Goal: Task Accomplishment & Management: Complete application form

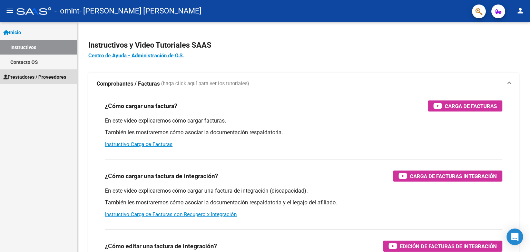
click at [37, 75] on span "Prestadores / Proveedores" at bounding box center [34, 77] width 63 height 8
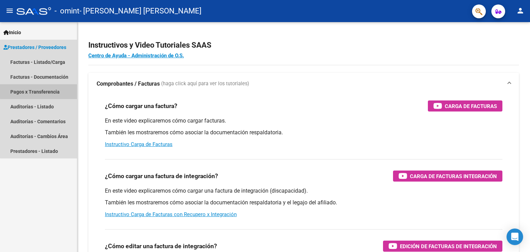
click at [49, 90] on link "Pagos x Transferencia" at bounding box center [38, 91] width 77 height 15
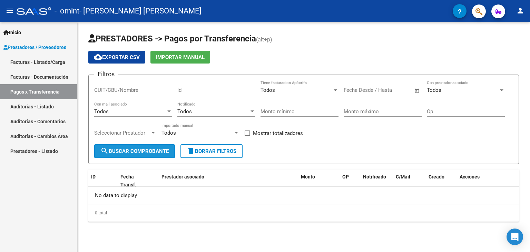
click at [146, 152] on span "search Buscar Comprobante" at bounding box center [134, 151] width 68 height 6
click at [169, 111] on div at bounding box center [168, 111] width 3 height 2
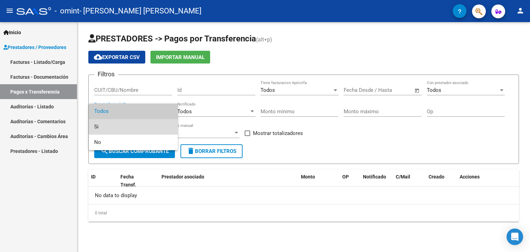
click at [151, 124] on span "Si" at bounding box center [133, 127] width 78 height 16
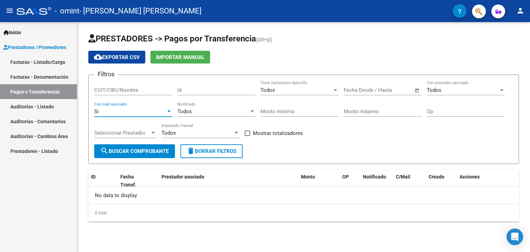
click at [143, 149] on span "search Buscar Comprobante" at bounding box center [134, 151] width 68 height 6
click at [145, 90] on input "CUIT/CBU/Nombre" at bounding box center [133, 90] width 78 height 6
type input "27257017996"
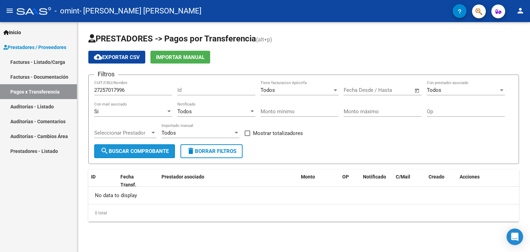
click at [155, 149] on span "search Buscar Comprobante" at bounding box center [134, 151] width 68 height 6
click at [222, 152] on span "delete Borrar Filtros" at bounding box center [212, 151] width 50 height 6
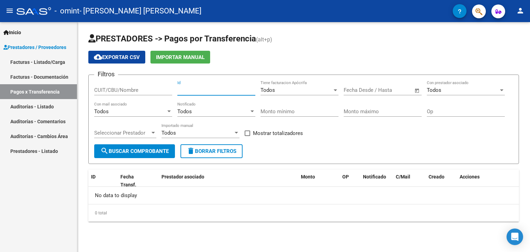
click at [225, 89] on input "Id" at bounding box center [216, 90] width 78 height 6
click at [308, 88] on div "Todos" at bounding box center [296, 90] width 72 height 6
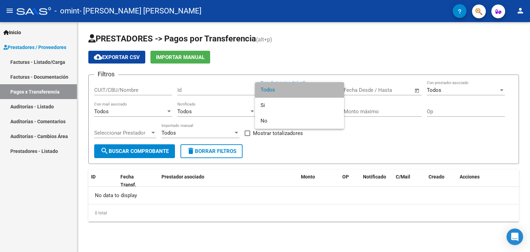
click at [308, 88] on span "Todos" at bounding box center [299, 90] width 78 height 16
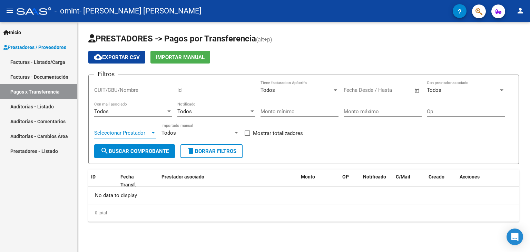
click at [153, 132] on div at bounding box center [152, 133] width 3 height 2
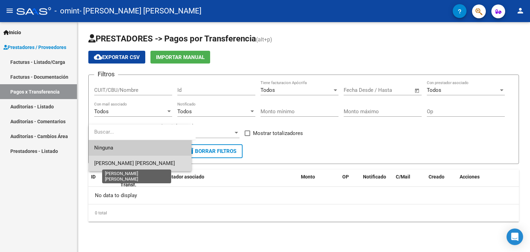
click at [160, 161] on span "[PERSON_NAME] [PERSON_NAME]" at bounding box center [134, 163] width 81 height 6
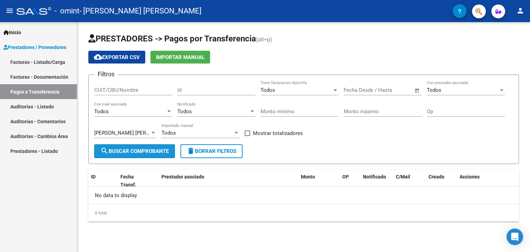
click at [139, 148] on span "search Buscar Comprobante" at bounding box center [134, 151] width 68 height 6
click at [116, 148] on span "search Buscar Comprobante" at bounding box center [134, 151] width 68 height 6
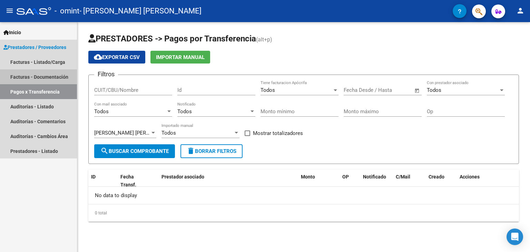
click at [56, 77] on link "Facturas - Documentación" at bounding box center [38, 76] width 77 height 15
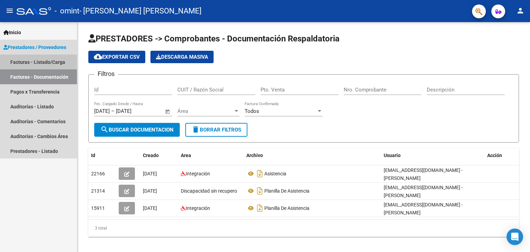
click at [51, 63] on link "Facturas - Listado/Carga" at bounding box center [38, 61] width 77 height 15
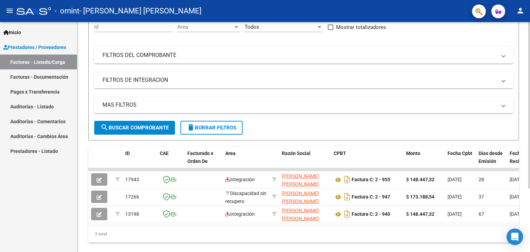
scroll to position [71, 0]
click at [529, 118] on div at bounding box center [529, 159] width 2 height 166
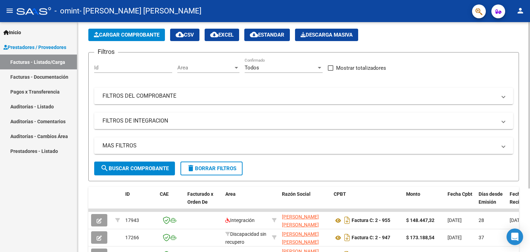
scroll to position [0, 0]
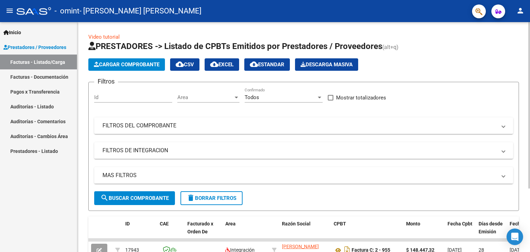
click at [525, 50] on div "Video tutorial PRESTADORES -> Listado de CPBTs Emitidos por Prestadores / Prove…" at bounding box center [304, 178] width 454 height 313
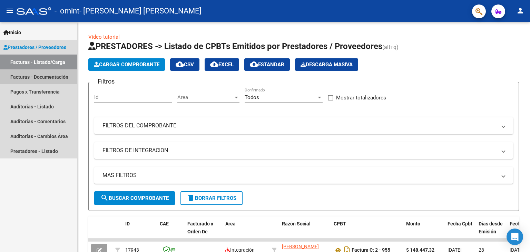
click at [50, 79] on link "Facturas - Documentación" at bounding box center [38, 76] width 77 height 15
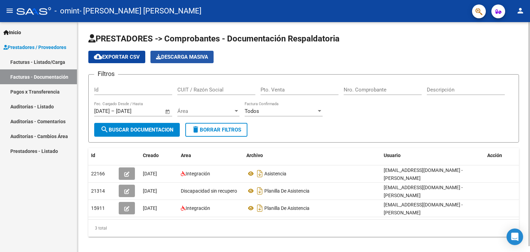
click at [189, 56] on span "Descarga Masiva" at bounding box center [182, 57] width 52 height 6
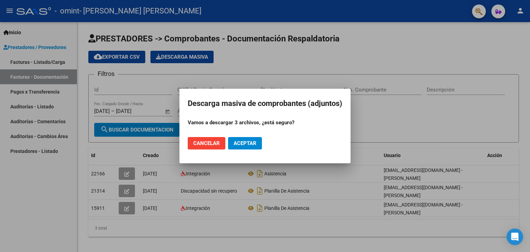
click at [208, 141] on span "Cancelar" at bounding box center [206, 143] width 27 height 6
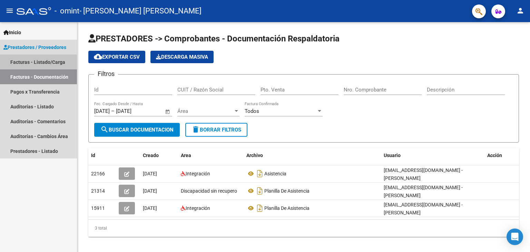
click at [50, 64] on link "Facturas - Listado/Carga" at bounding box center [38, 61] width 77 height 15
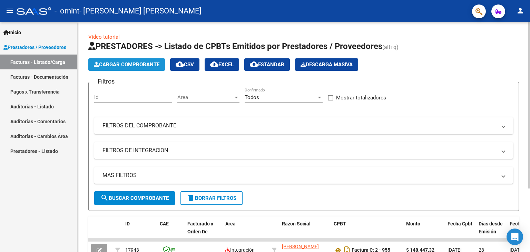
click at [131, 64] on span "Cargar Comprobante" at bounding box center [127, 64] width 66 height 6
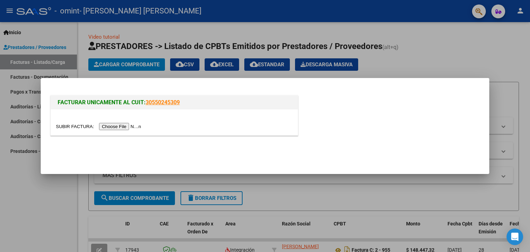
click at [367, 162] on mat-dialog-actions at bounding box center [265, 152] width 432 height 26
click at [430, 61] on div at bounding box center [265, 126] width 530 height 252
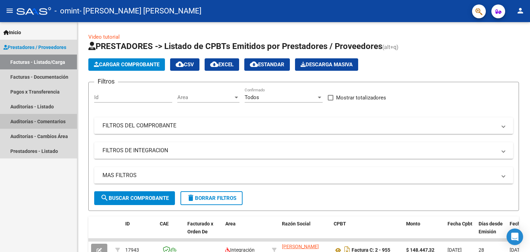
click at [46, 121] on link "Auditorías - Comentarios" at bounding box center [38, 121] width 77 height 15
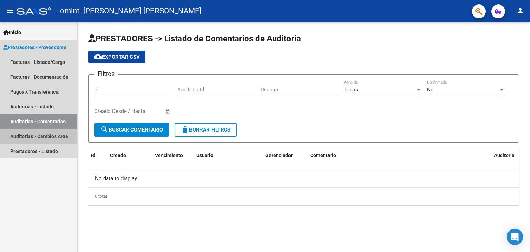
click at [43, 130] on link "Auditorías - Cambios Área" at bounding box center [38, 136] width 77 height 15
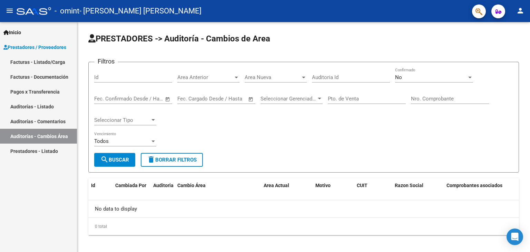
click at [38, 152] on link "Prestadores - Listado" at bounding box center [38, 150] width 77 height 15
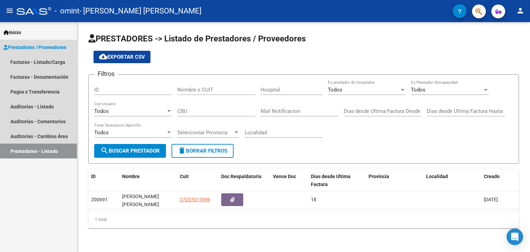
click at [52, 49] on span "Prestadores / Proveedores" at bounding box center [34, 47] width 63 height 8
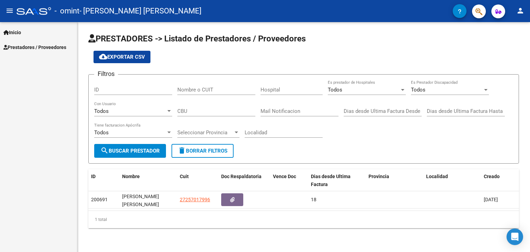
click at [21, 30] on span "Inicio" at bounding box center [12, 33] width 18 height 8
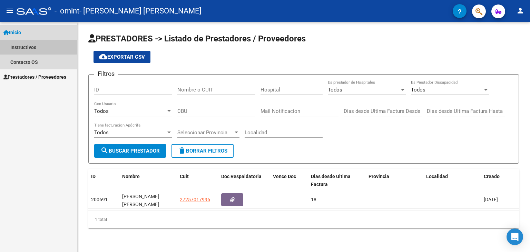
click at [33, 46] on link "Instructivos" at bounding box center [38, 47] width 77 height 15
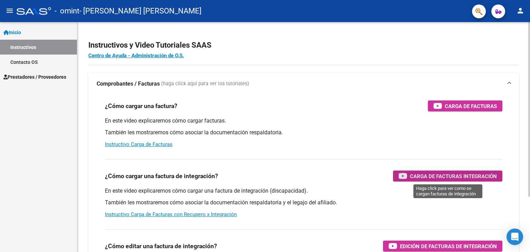
click at [426, 174] on span "Carga de Facturas Integración" at bounding box center [453, 176] width 87 height 9
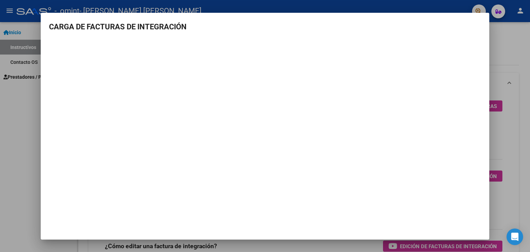
click at [72, 36] on mat-dialog-content "CARGA DE FACTURAS DE INTEGRACIÓN" at bounding box center [265, 108] width 448 height 175
click at [487, 58] on mat-dialog-content "CARGA DE FACTURAS DE INTEGRACIÓN" at bounding box center [265, 108] width 448 height 175
click at [501, 46] on div at bounding box center [265, 126] width 530 height 252
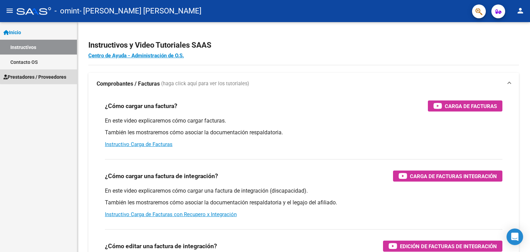
click at [43, 76] on span "Prestadores / Proveedores" at bounding box center [34, 77] width 63 height 8
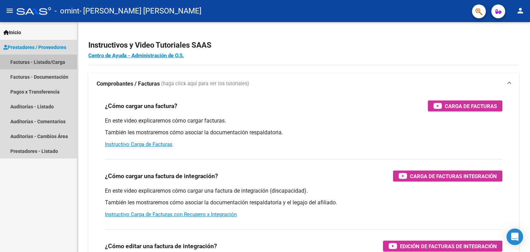
click at [51, 61] on link "Facturas - Listado/Carga" at bounding box center [38, 61] width 77 height 15
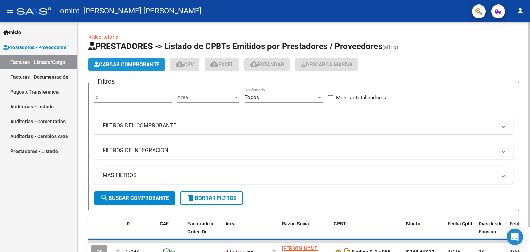
click at [125, 66] on span "Cargar Comprobante" at bounding box center [127, 64] width 66 height 6
